Goal: Information Seeking & Learning: Learn about a topic

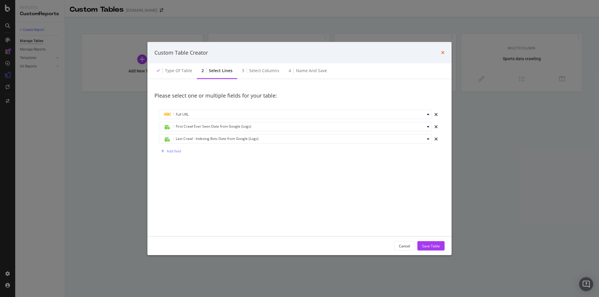
click at [442, 51] on icon "times" at bounding box center [443, 52] width 4 height 5
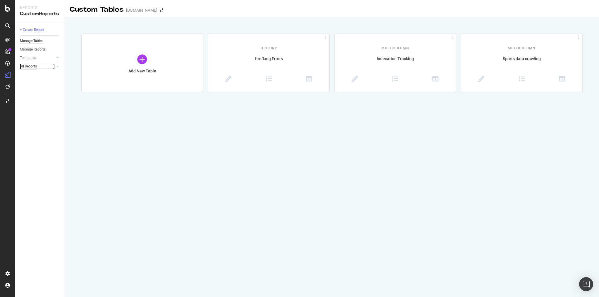
click at [33, 68] on div "All Reports" at bounding box center [28, 66] width 17 height 6
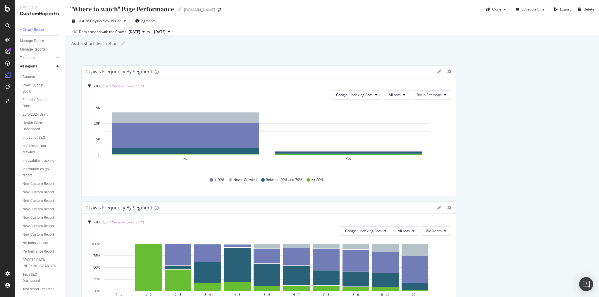
scroll to position [63, 0]
drag, startPoint x: 61, startPoint y: 122, endPoint x: 55, endPoint y: 196, distance: 73.9
click at [55, 196] on div ""Where to watch" Page Performance Audit Site Health Chris Burton's Report Conte…" at bounding box center [42, 164] width 45 height 259
click at [32, 257] on div "SPORTS DATA INDEXING CHANGES" at bounding box center [40, 263] width 34 height 12
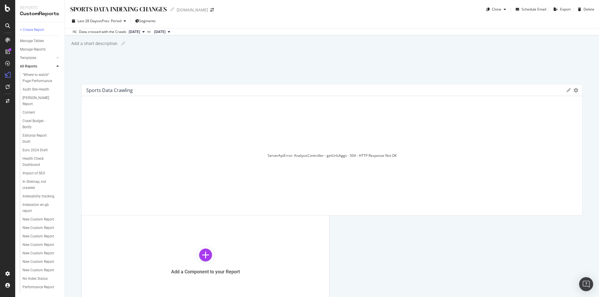
drag, startPoint x: 434, startPoint y: 132, endPoint x: 282, endPoint y: 151, distance: 153.1
click at [273, 151] on div "ServerApiError: AnalysisController - getUrlsAggs - 504 - HTTP Response Not OK" at bounding box center [331, 156] width 491 height 110
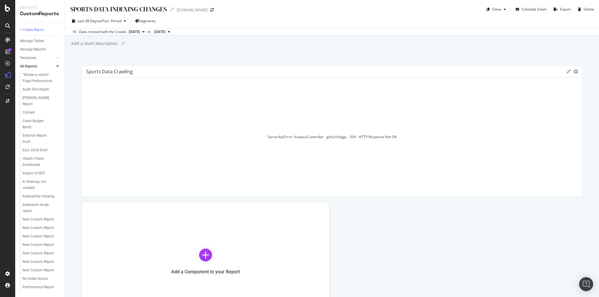
drag, startPoint x: 248, startPoint y: 137, endPoint x: 384, endPoint y: 129, distance: 136.7
click at [381, 132] on div "ServerApiError: AnalysisController - getUrlsAggs - 504 - HTTP Response Not OK" at bounding box center [331, 137] width 491 height 110
click at [144, 21] on span "Segments" at bounding box center [147, 20] width 16 height 5
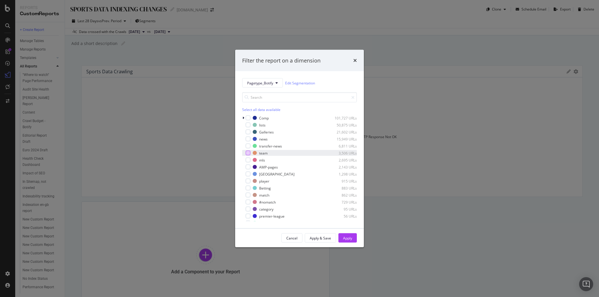
click at [248, 153] on div "modal" at bounding box center [247, 153] width 5 height 5
click at [346, 239] on div "Apply" at bounding box center [347, 238] width 9 height 5
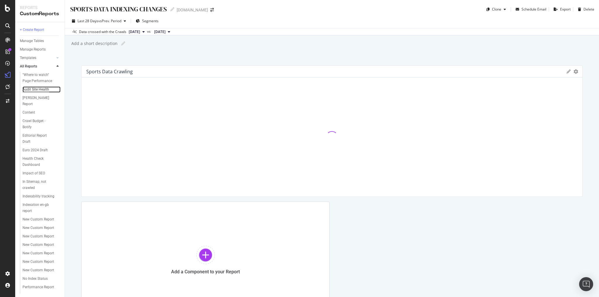
click at [35, 92] on div "Audit Site Health" at bounding box center [36, 90] width 27 height 6
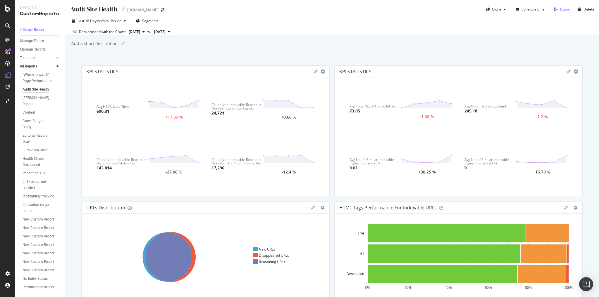
click at [560, 10] on div "Export" at bounding box center [565, 9] width 11 height 5
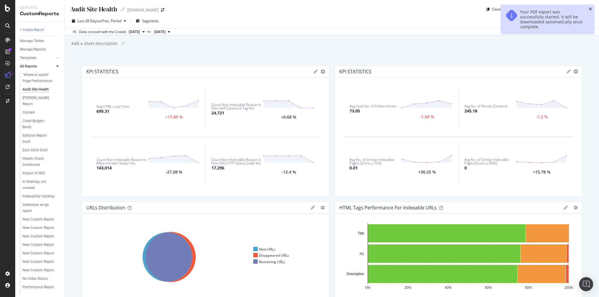
click at [590, 8] on icon "close toast" at bounding box center [589, 9] width 3 height 4
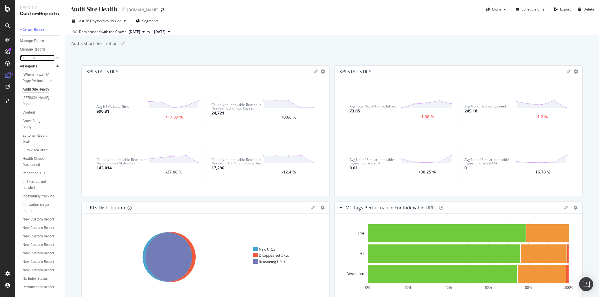
click at [42, 59] on link "Templates" at bounding box center [37, 58] width 35 height 6
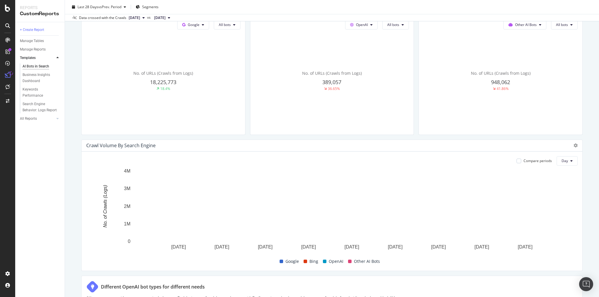
scroll to position [187, 0]
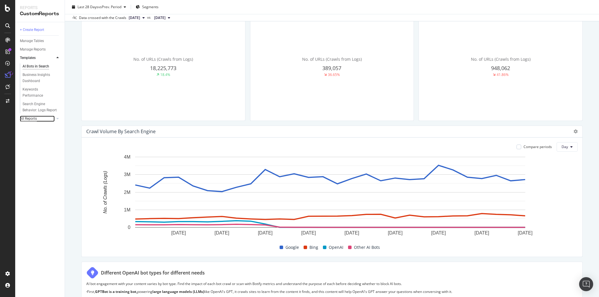
click at [37, 120] on div "All Reports" at bounding box center [28, 119] width 17 height 6
